Goal: Communication & Community: Answer question/provide support

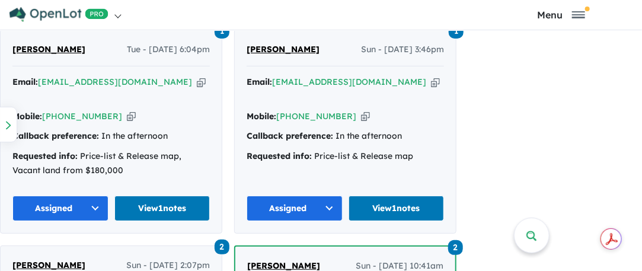
scroll to position [771, 0]
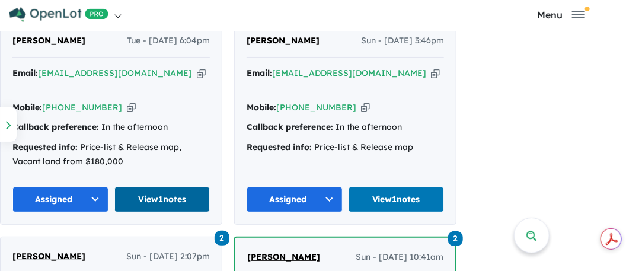
click at [143, 187] on link "View 1 notes" at bounding box center [162, 199] width 96 height 25
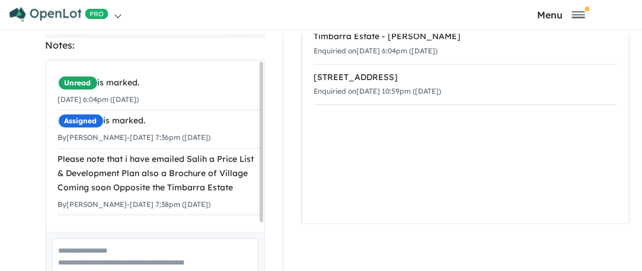
scroll to position [285, 0]
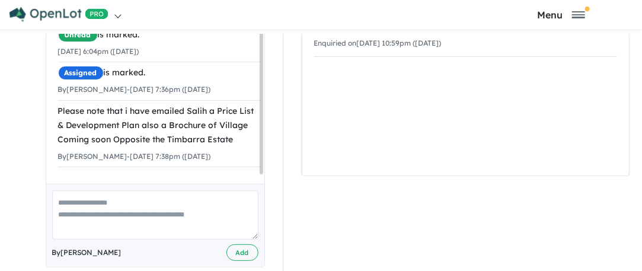
click at [72, 190] on textarea at bounding box center [155, 214] width 206 height 49
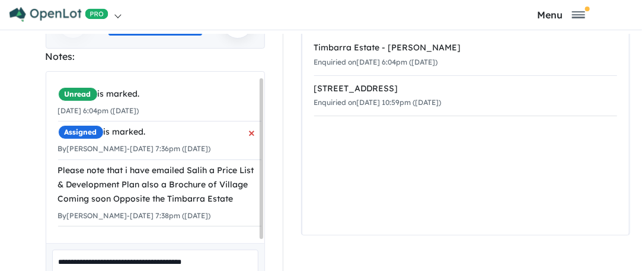
scroll to position [8, 0]
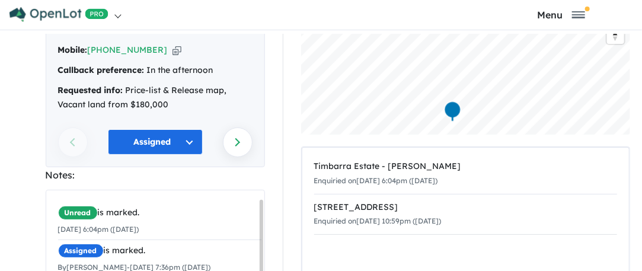
type textarea "**********"
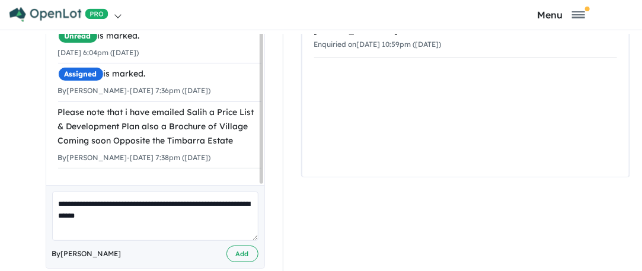
scroll to position [285, 0]
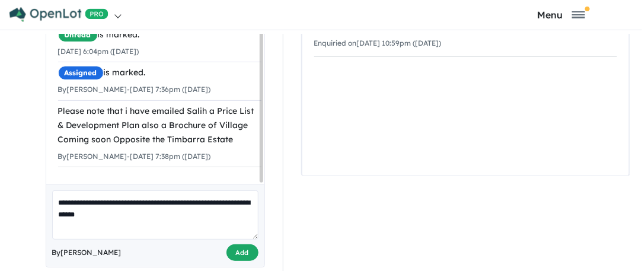
click at [234, 244] on button "Add" at bounding box center [243, 252] width 32 height 17
